Goal: Navigation & Orientation: Find specific page/section

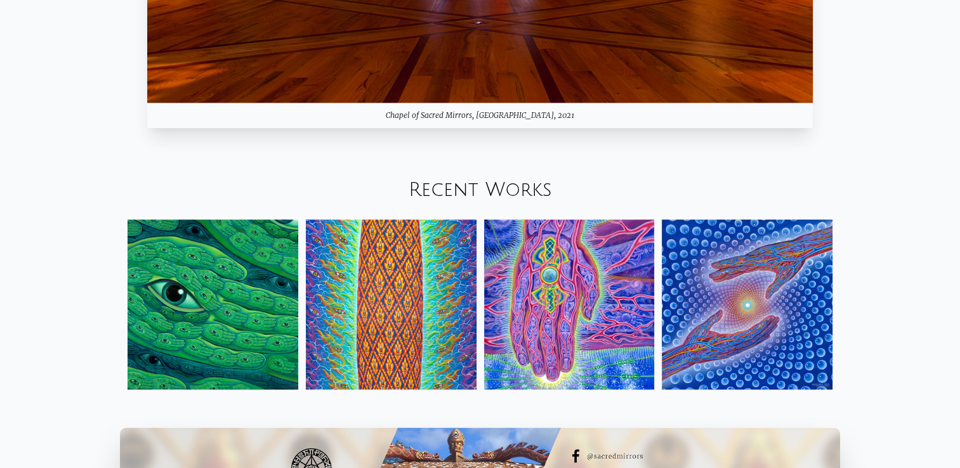
scroll to position [1543, 0]
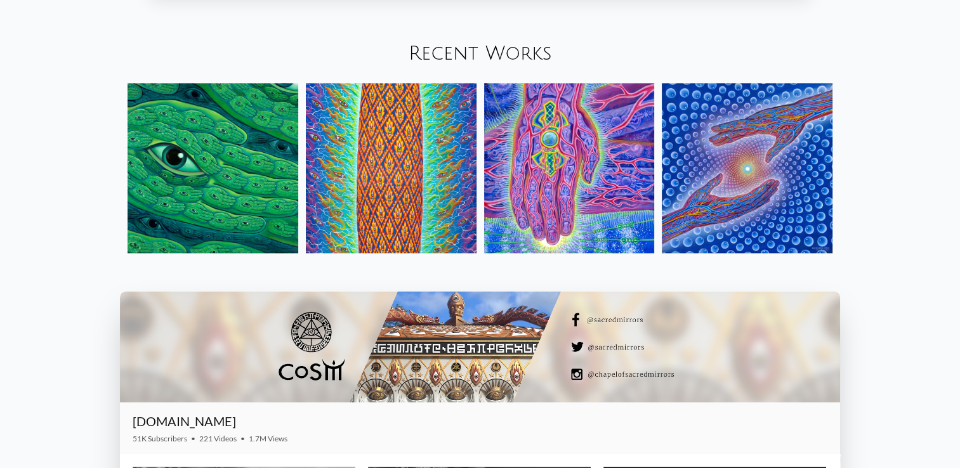
click at [246, 171] on img at bounding box center [213, 168] width 171 height 171
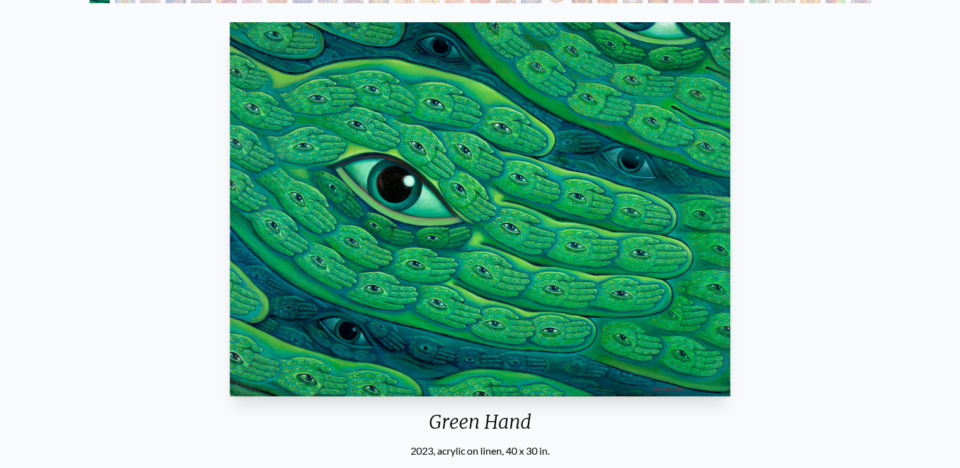
scroll to position [41, 0]
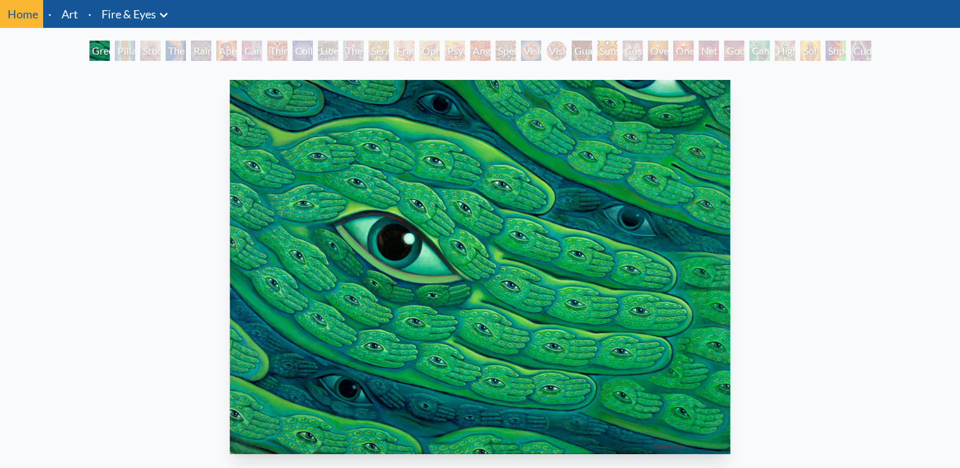
click at [894, 277] on div "Green Hand 2023, acrylic on linen, 40 x 30 in. Visit the CoSM Shop" at bounding box center [480, 341] width 940 height 533
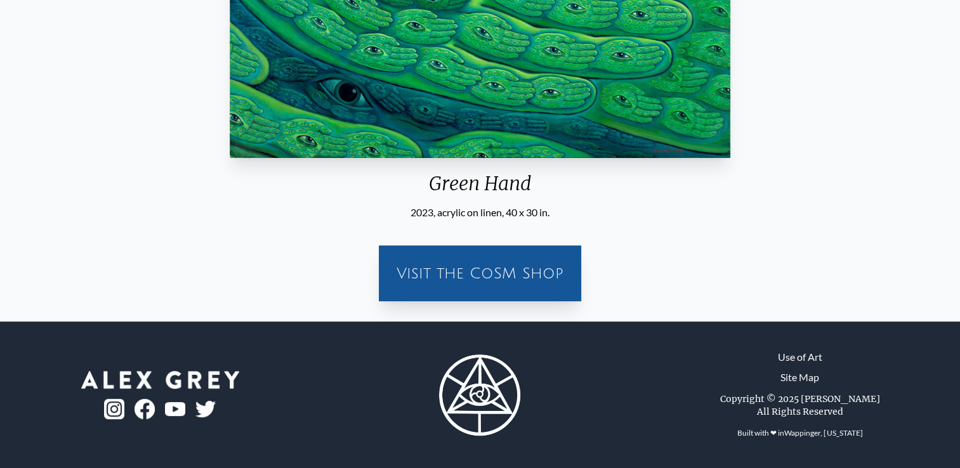
scroll to position [0, 0]
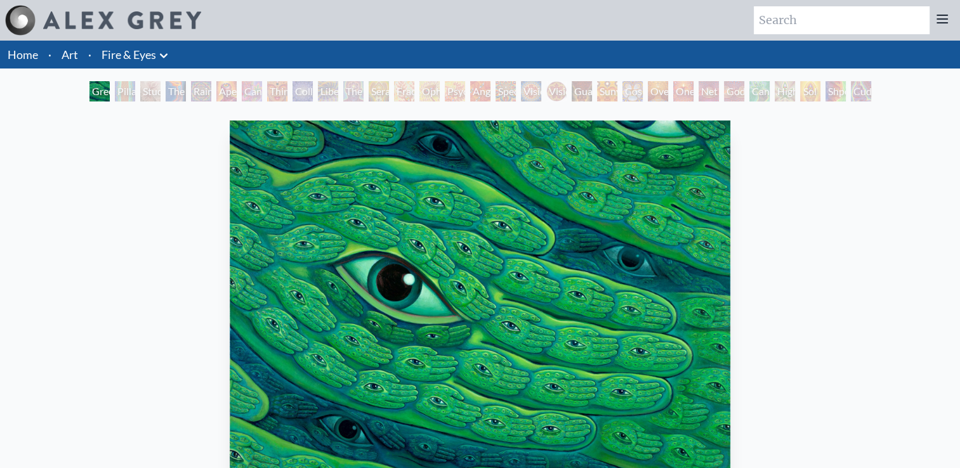
click at [122, 87] on div "Pillar of Awareness" at bounding box center [125, 91] width 20 height 20
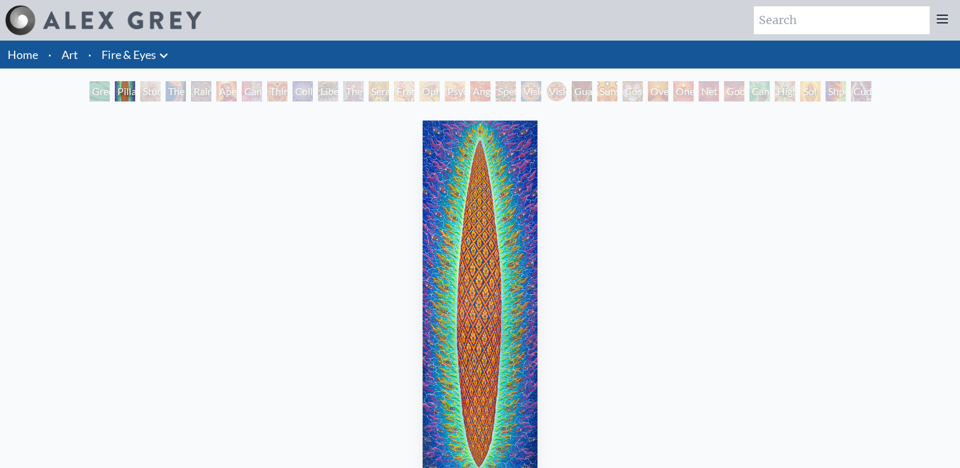
drag, startPoint x: 175, startPoint y: 91, endPoint x: 167, endPoint y: 90, distance: 8.3
click at [167, 90] on div "The Torch" at bounding box center [176, 91] width 20 height 20
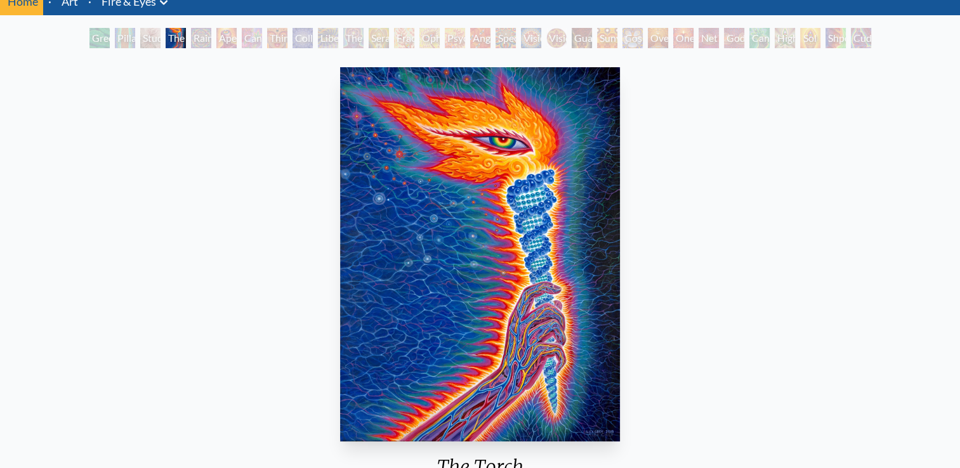
scroll to position [53, 0]
click at [195, 30] on div "Rainbow Eye Ripple" at bounding box center [201, 38] width 20 height 20
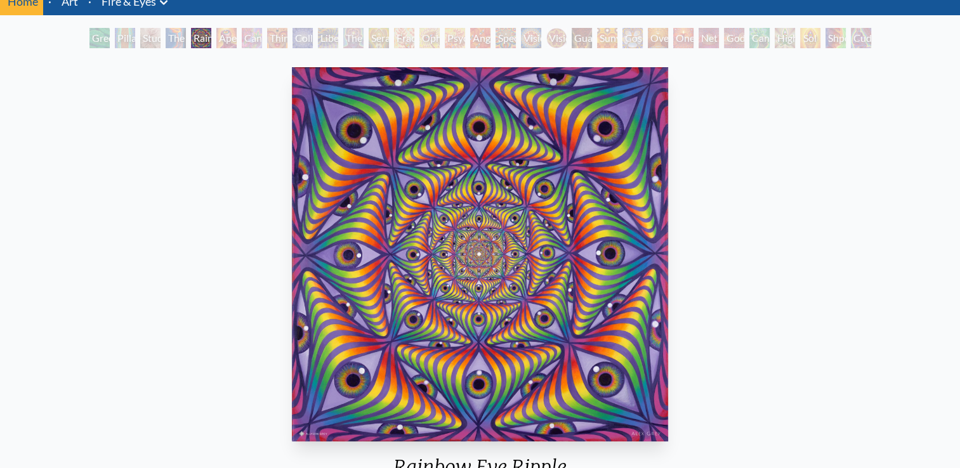
click at [254, 42] on div "Cannabis Sutra" at bounding box center [252, 38] width 20 height 20
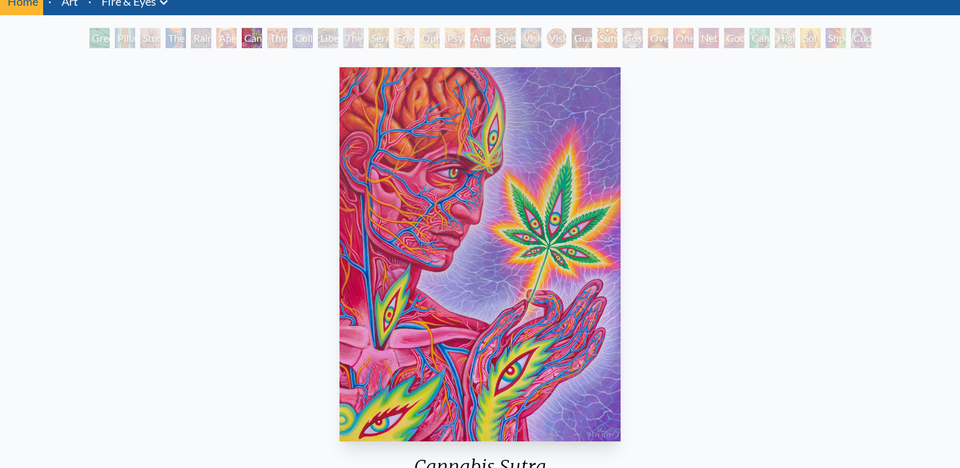
click at [288, 35] on div "Third Eye Tears of Joy" at bounding box center [277, 38] width 20 height 20
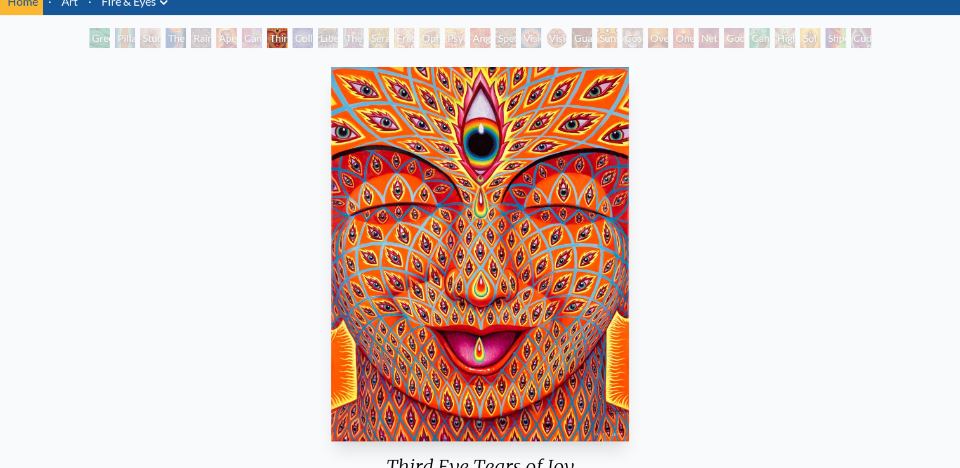
click at [338, 33] on div "Liberation Through Seeing" at bounding box center [328, 38] width 20 height 20
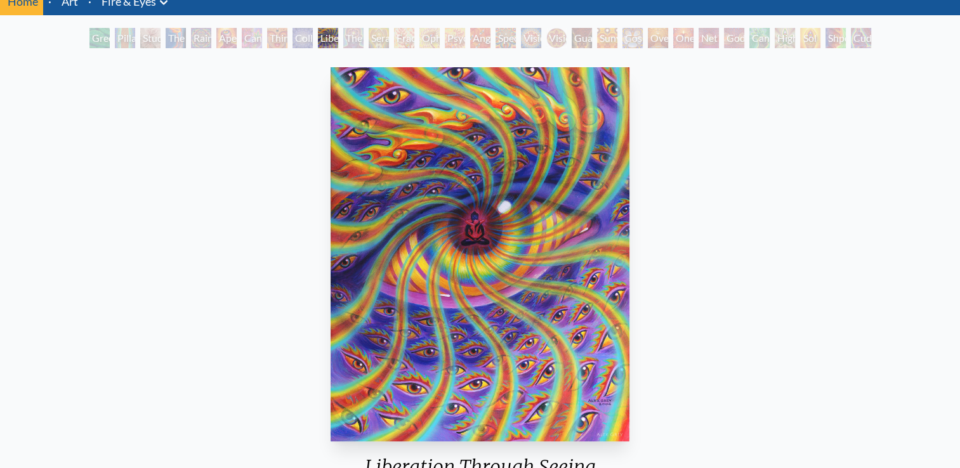
click at [399, 33] on div "Fractal Eyes" at bounding box center [404, 38] width 20 height 20
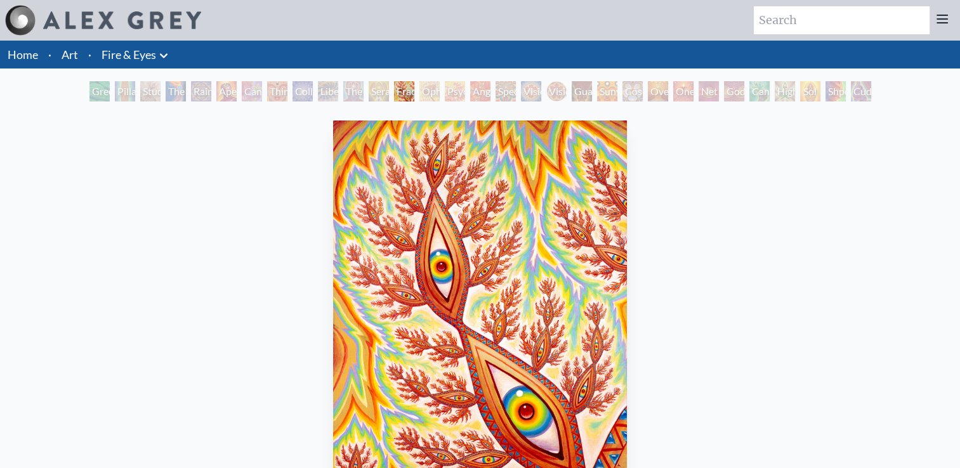
click at [399, 95] on div "Fractal Eyes" at bounding box center [404, 91] width 20 height 20
click at [452, 94] on div "Psychomicrograph of a Fractal Paisley Cherub Feather Tip" at bounding box center [455, 91] width 20 height 20
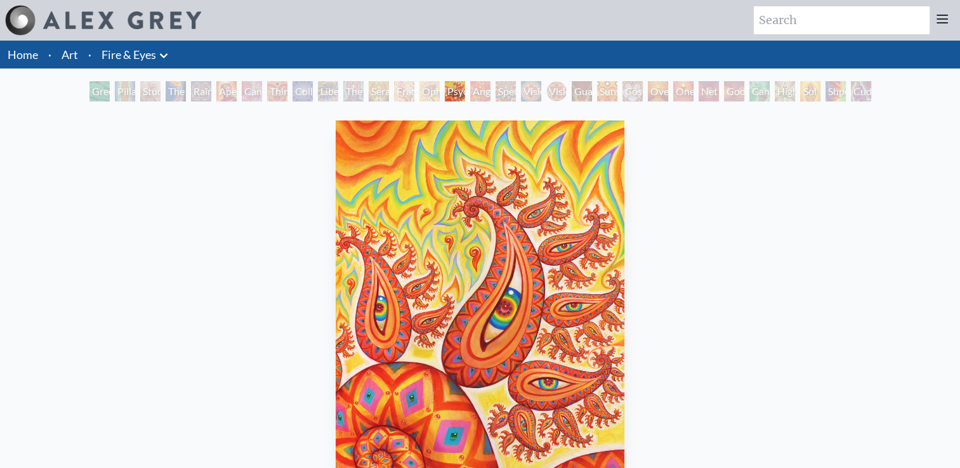
click at [465, 88] on div "Psychomicrograph of a Fractal Paisley Cherub Feather Tip" at bounding box center [455, 91] width 20 height 20
click at [475, 90] on div "Angel Skin" at bounding box center [480, 91] width 20 height 20
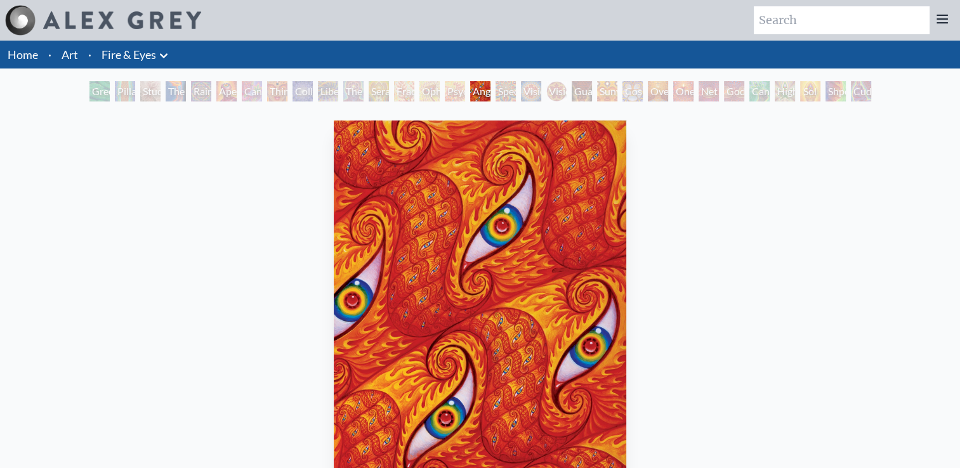
click at [516, 92] on div "Spectral Lotus" at bounding box center [506, 91] width 20 height 20
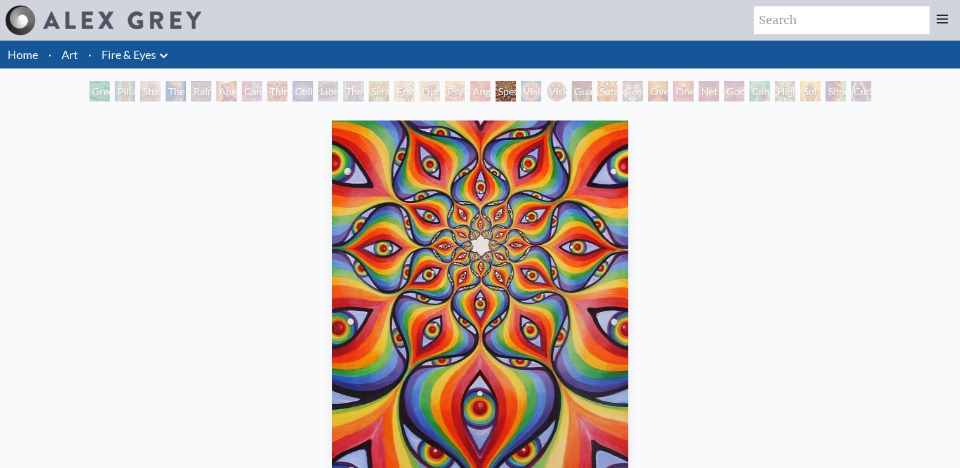
click at [525, 93] on div "Vision Crystal" at bounding box center [531, 91] width 20 height 20
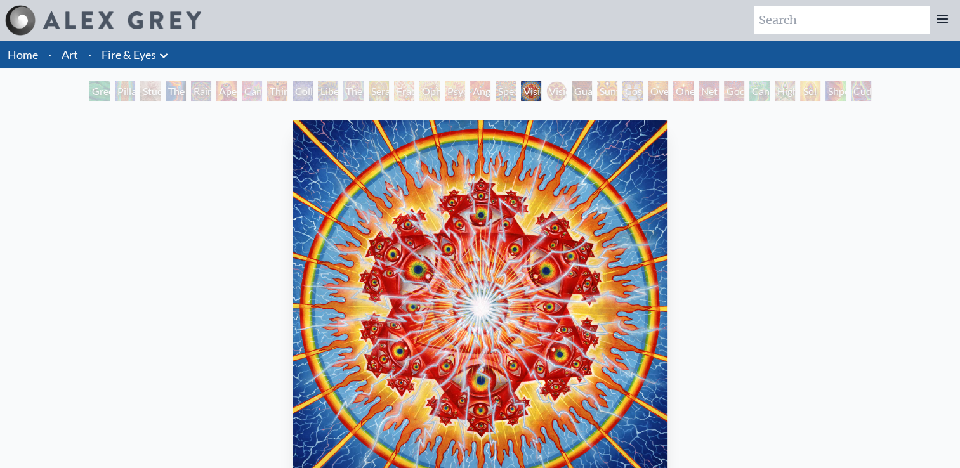
click at [578, 88] on div "Guardian of Infinite Vision" at bounding box center [582, 91] width 20 height 20
click at [19, 61] on link "Home" at bounding box center [23, 55] width 30 height 14
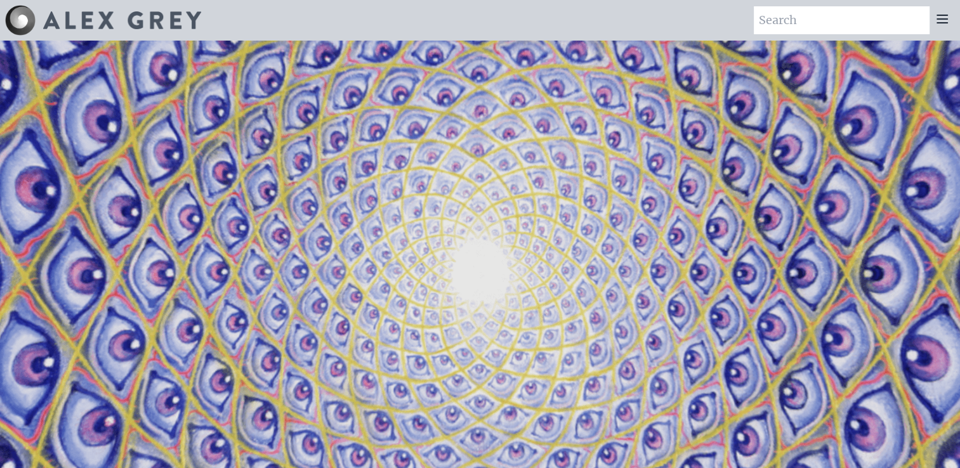
click at [945, 24] on icon at bounding box center [942, 18] width 15 height 15
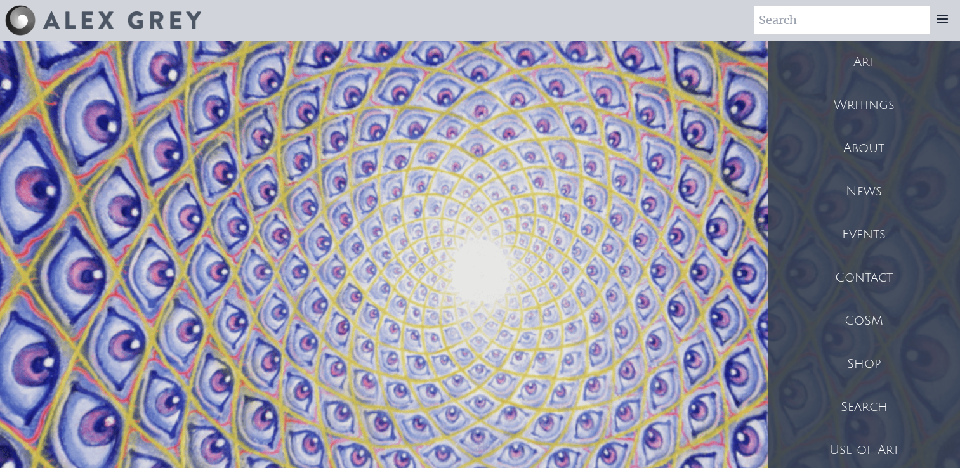
click at [871, 366] on div "Shop" at bounding box center [864, 364] width 192 height 43
